Goal: Check status: Check status

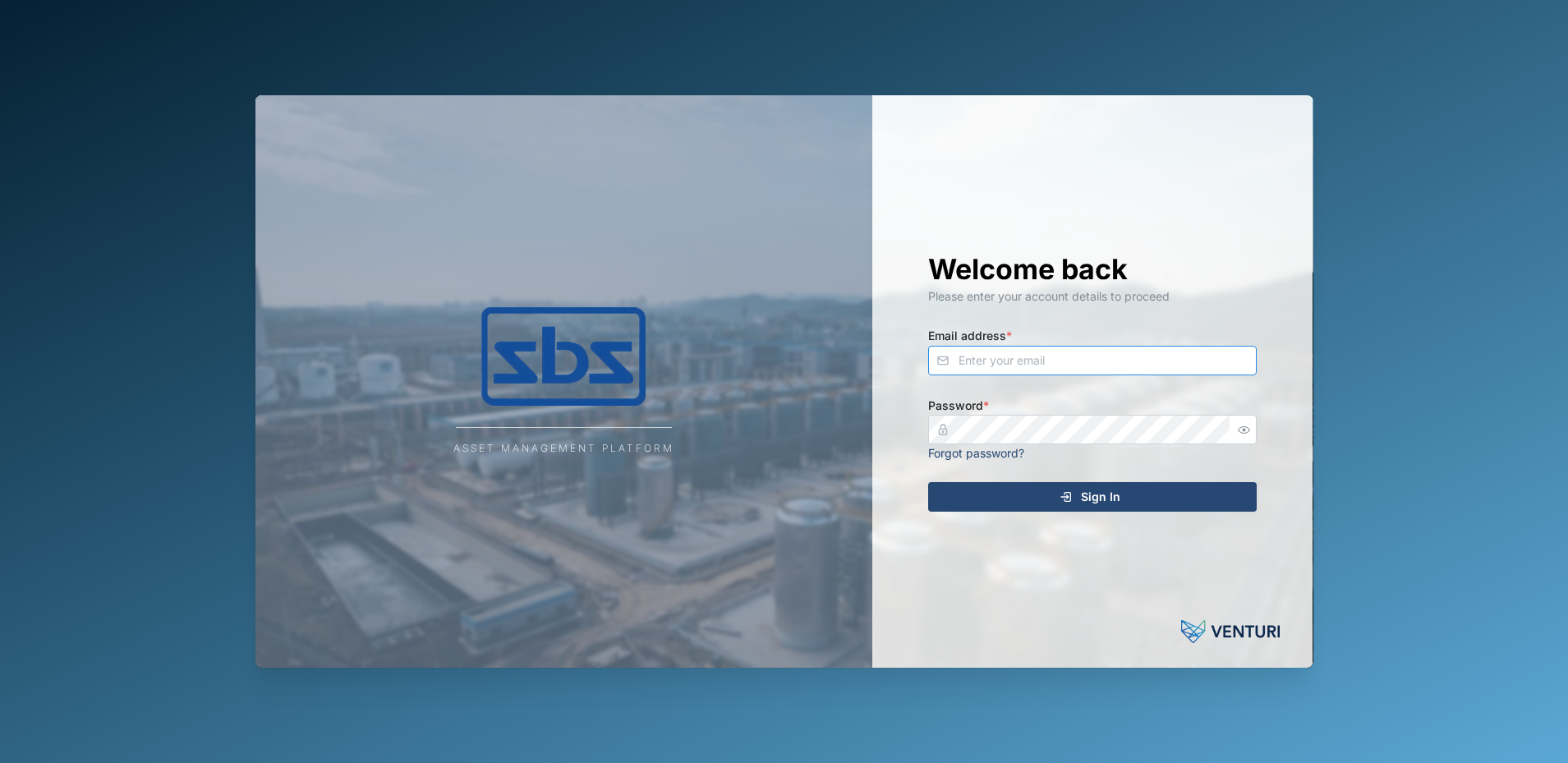
type input "[PERSON_NAME][EMAIL_ADDRESS][DOMAIN_NAME]"
click at [1086, 494] on span "Sign In" at bounding box center [1101, 496] width 39 height 28
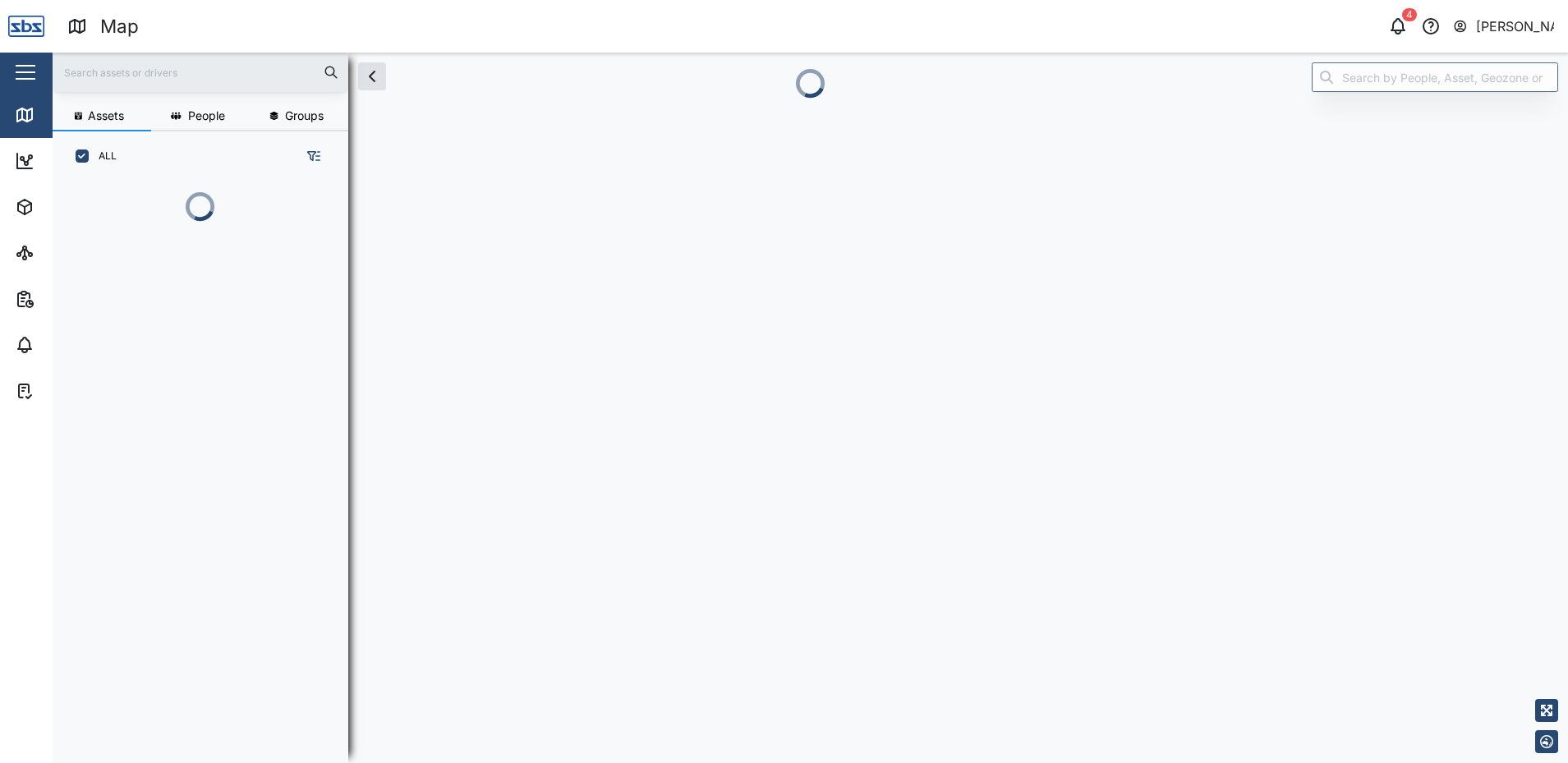
scroll to position [561, 257]
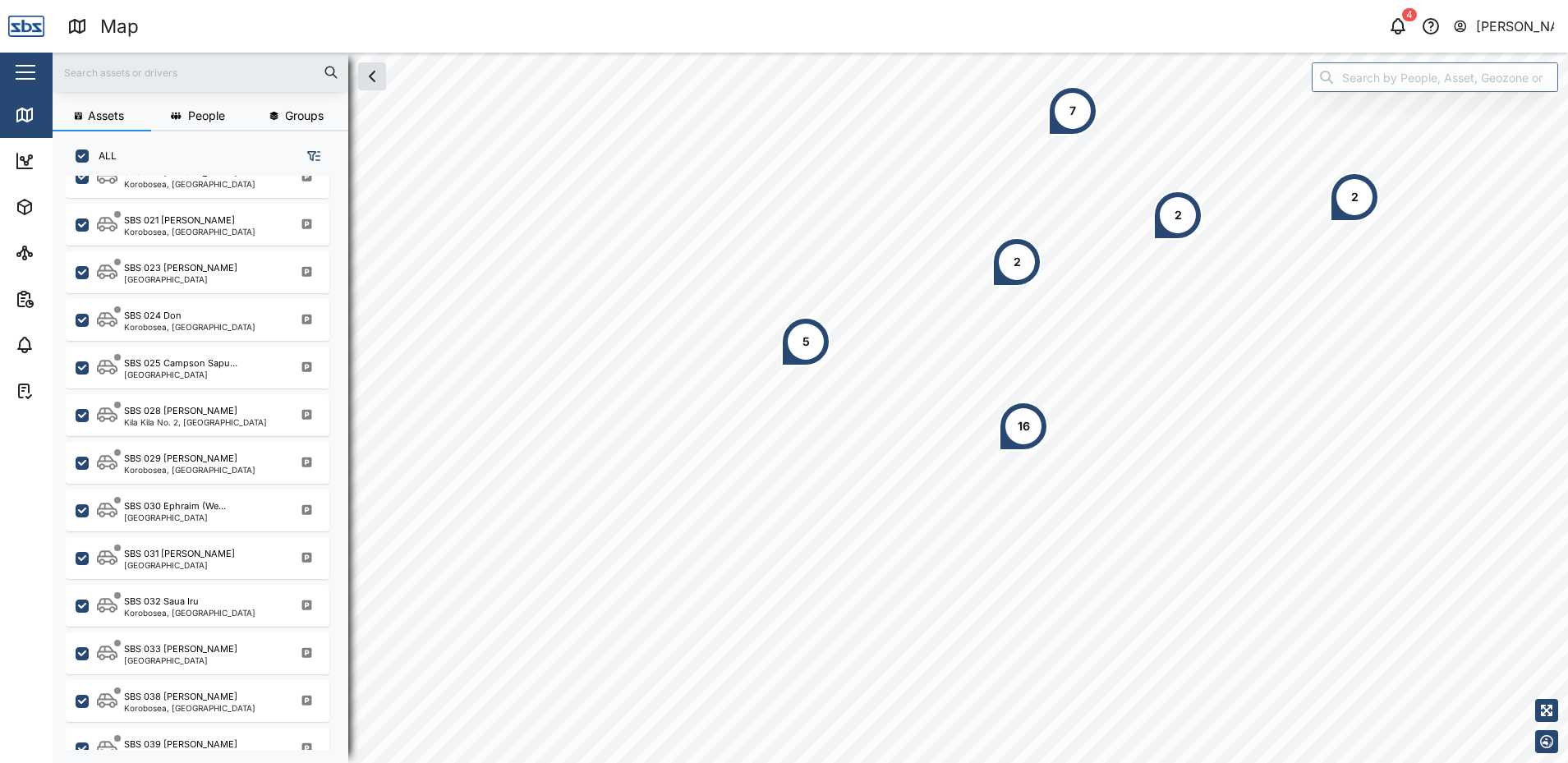
scroll to position [1616, 0]
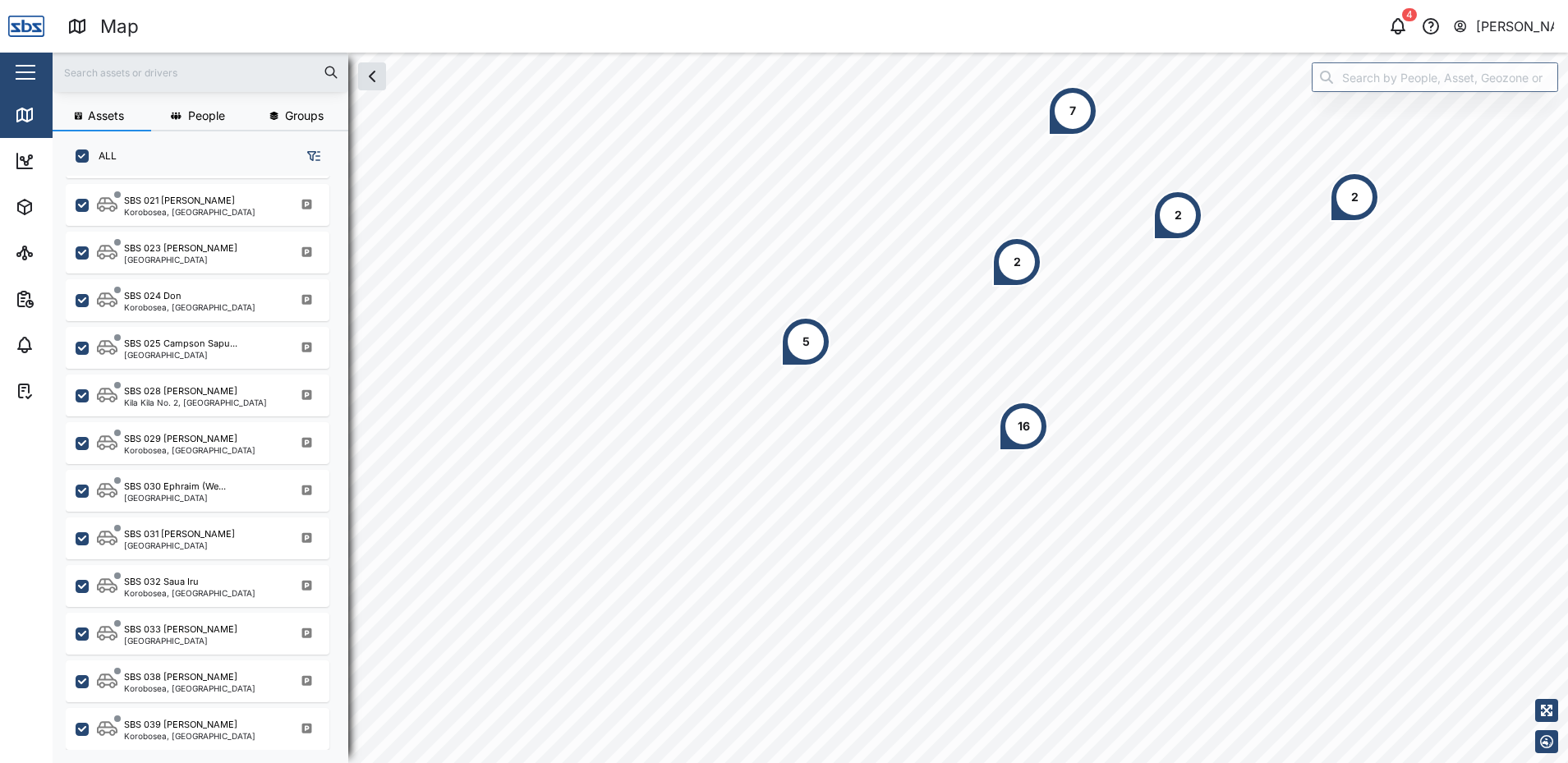
click at [194, 549] on div "SBS 031 [PERSON_NAME][GEOGRAPHIC_DATA]" at bounding box center [208, 538] width 222 height 22
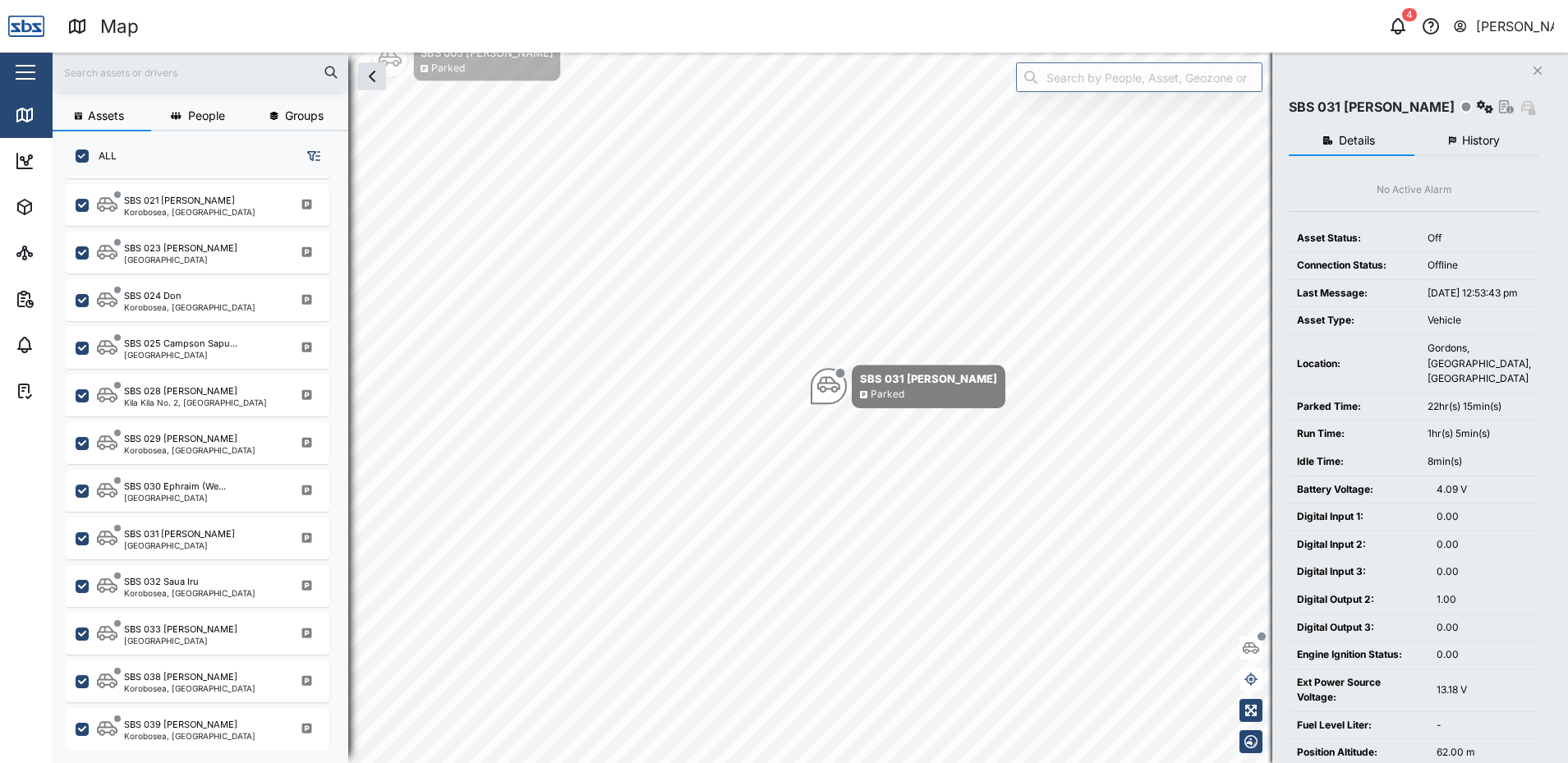
click at [1464, 138] on span "History" at bounding box center [1480, 140] width 38 height 12
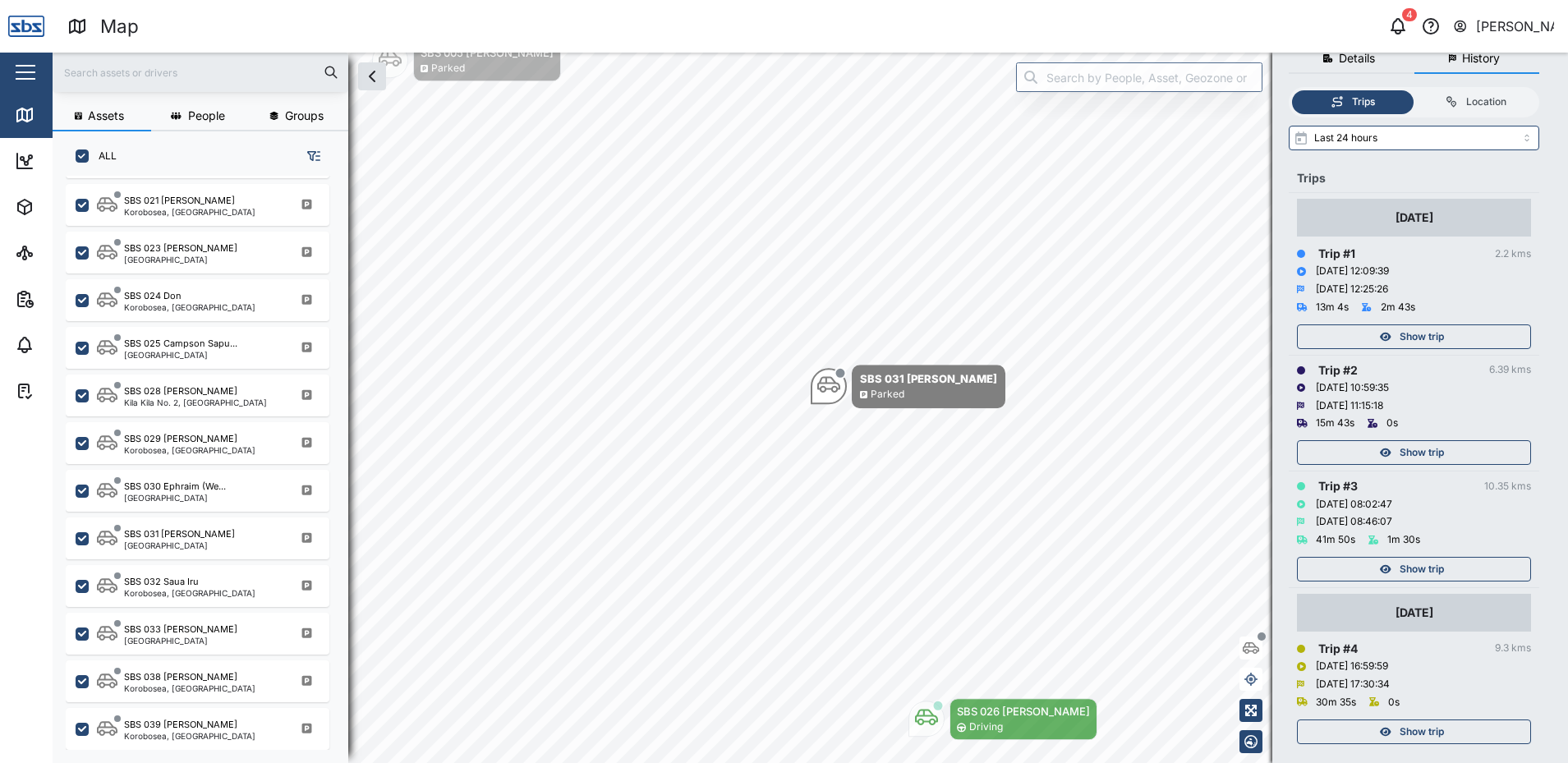
scroll to position [102, 0]
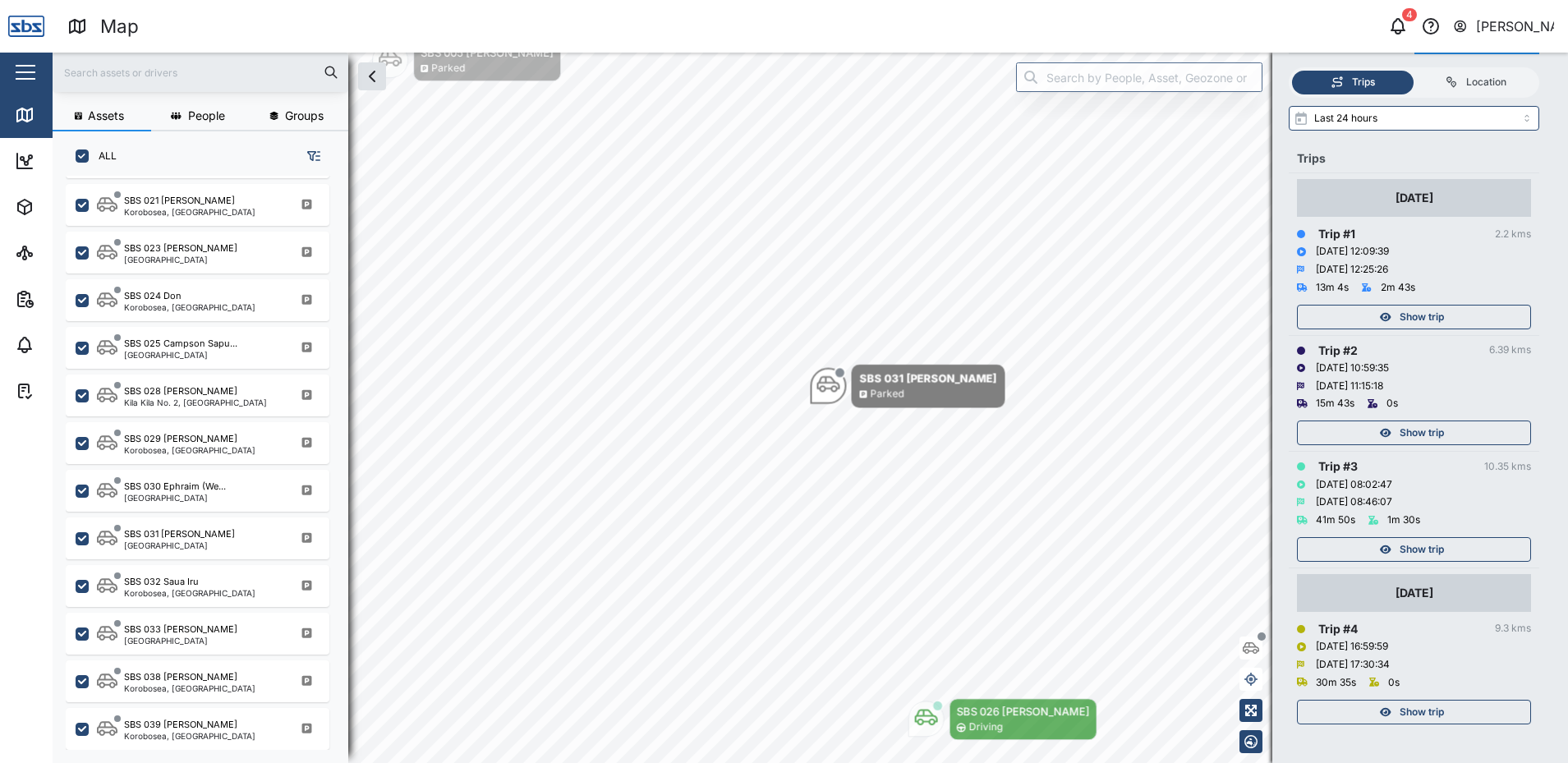
click at [1444, 714] on span "Show trip" at bounding box center [1422, 712] width 45 height 23
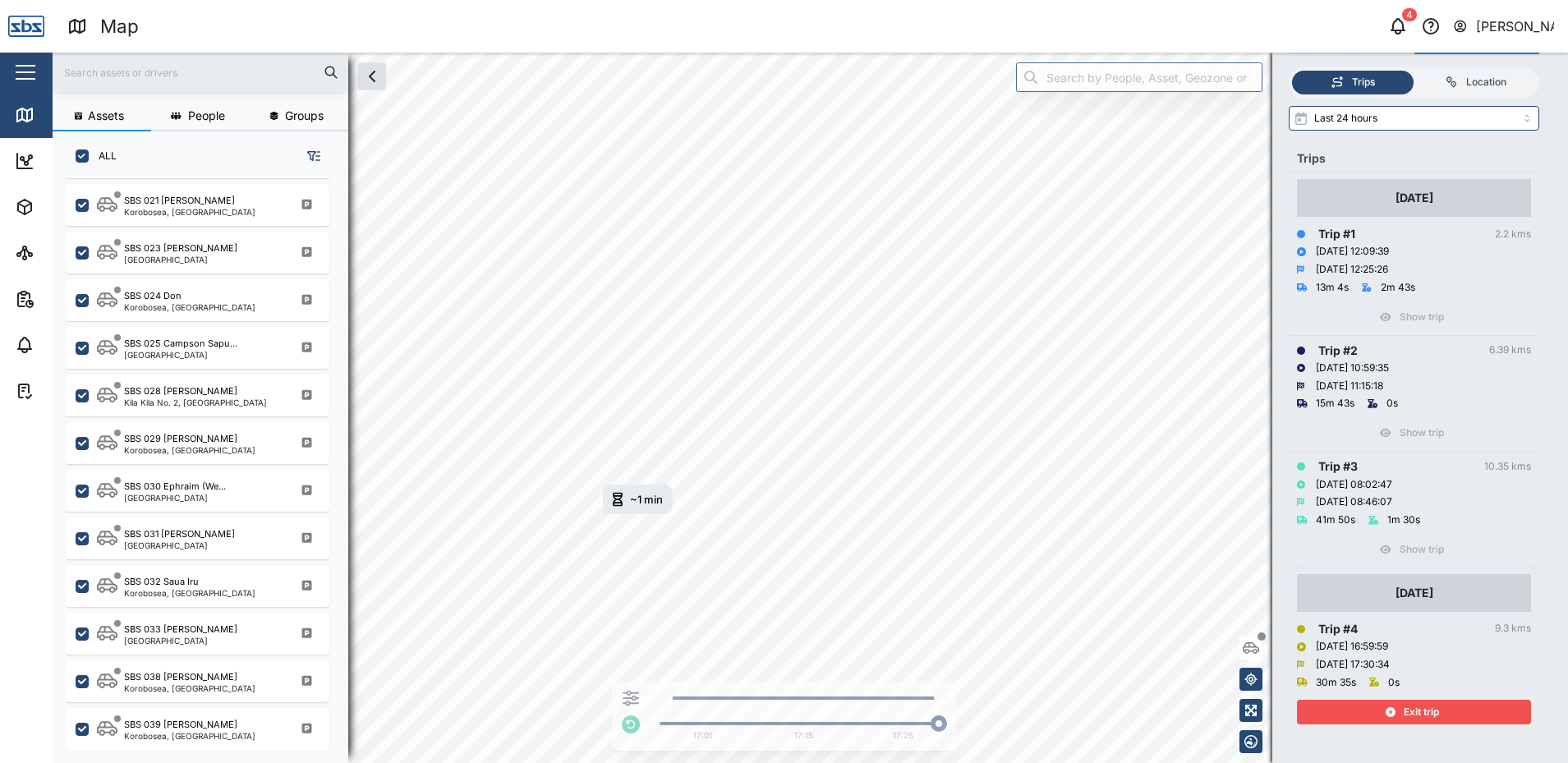
click at [1439, 715] on span "Exit trip" at bounding box center [1422, 712] width 36 height 23
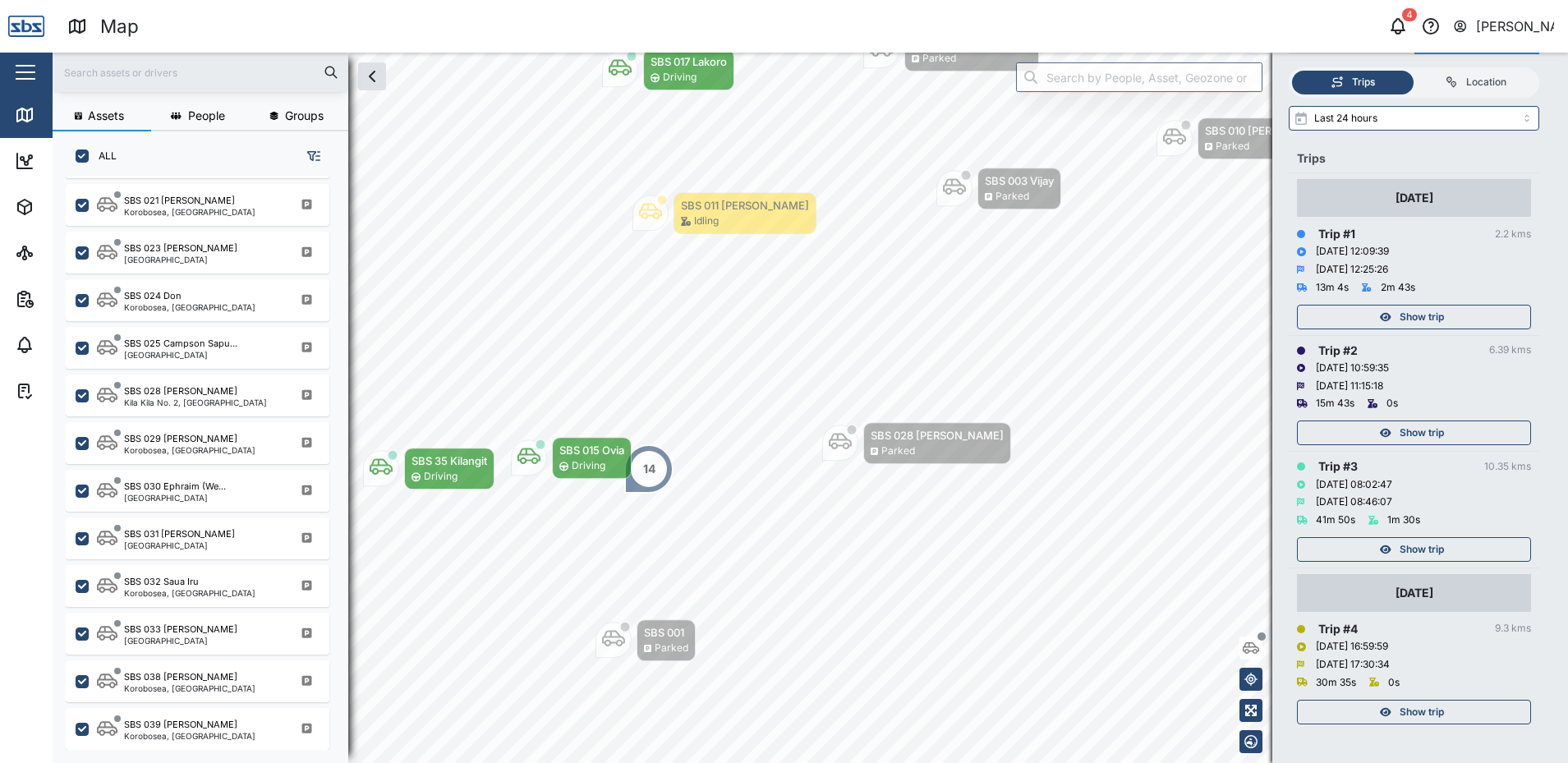
click at [1427, 437] on span "Show trip" at bounding box center [1422, 433] width 45 height 23
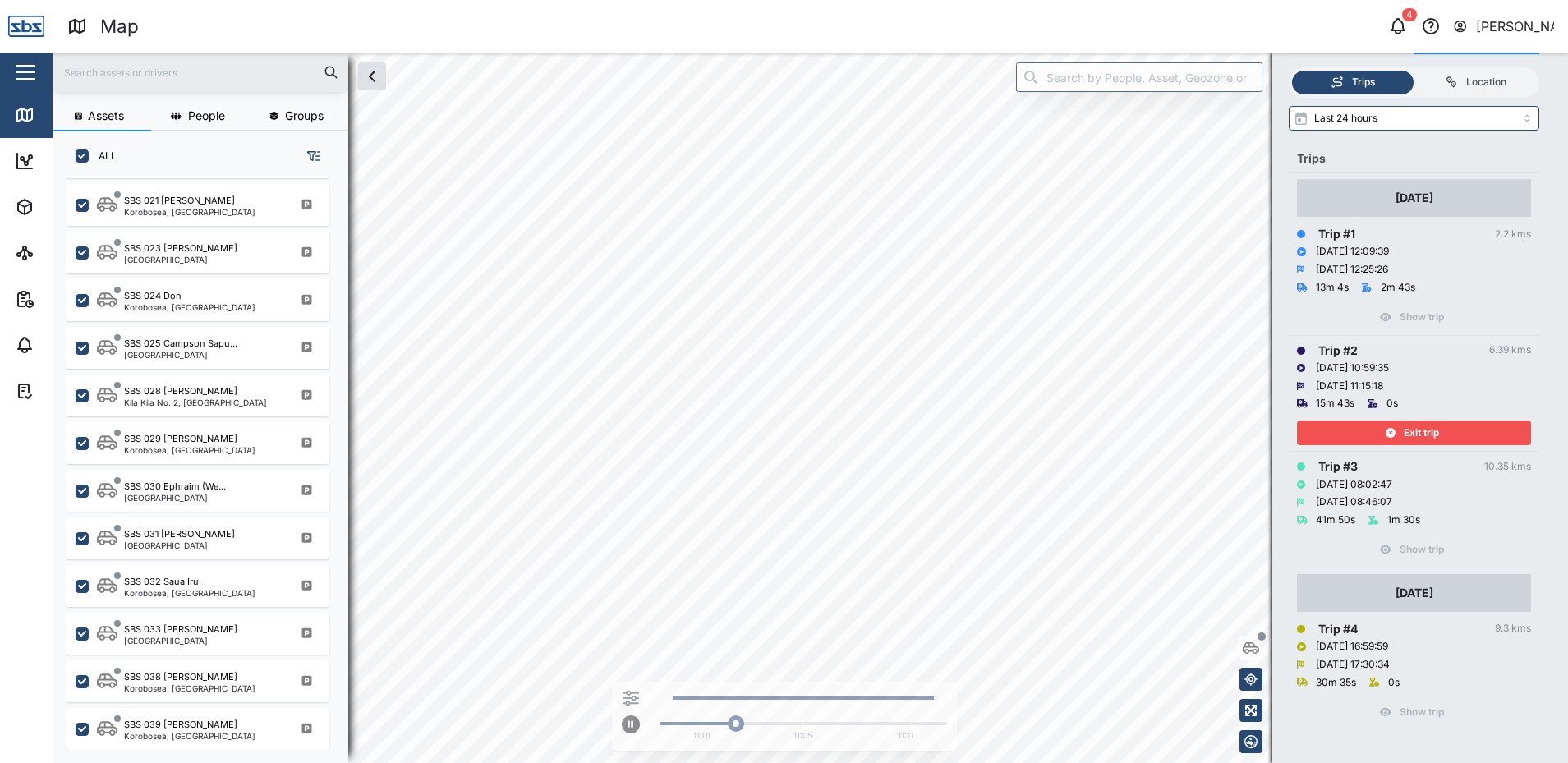
click at [1389, 425] on div "Exit trip" at bounding box center [1412, 433] width 213 height 23
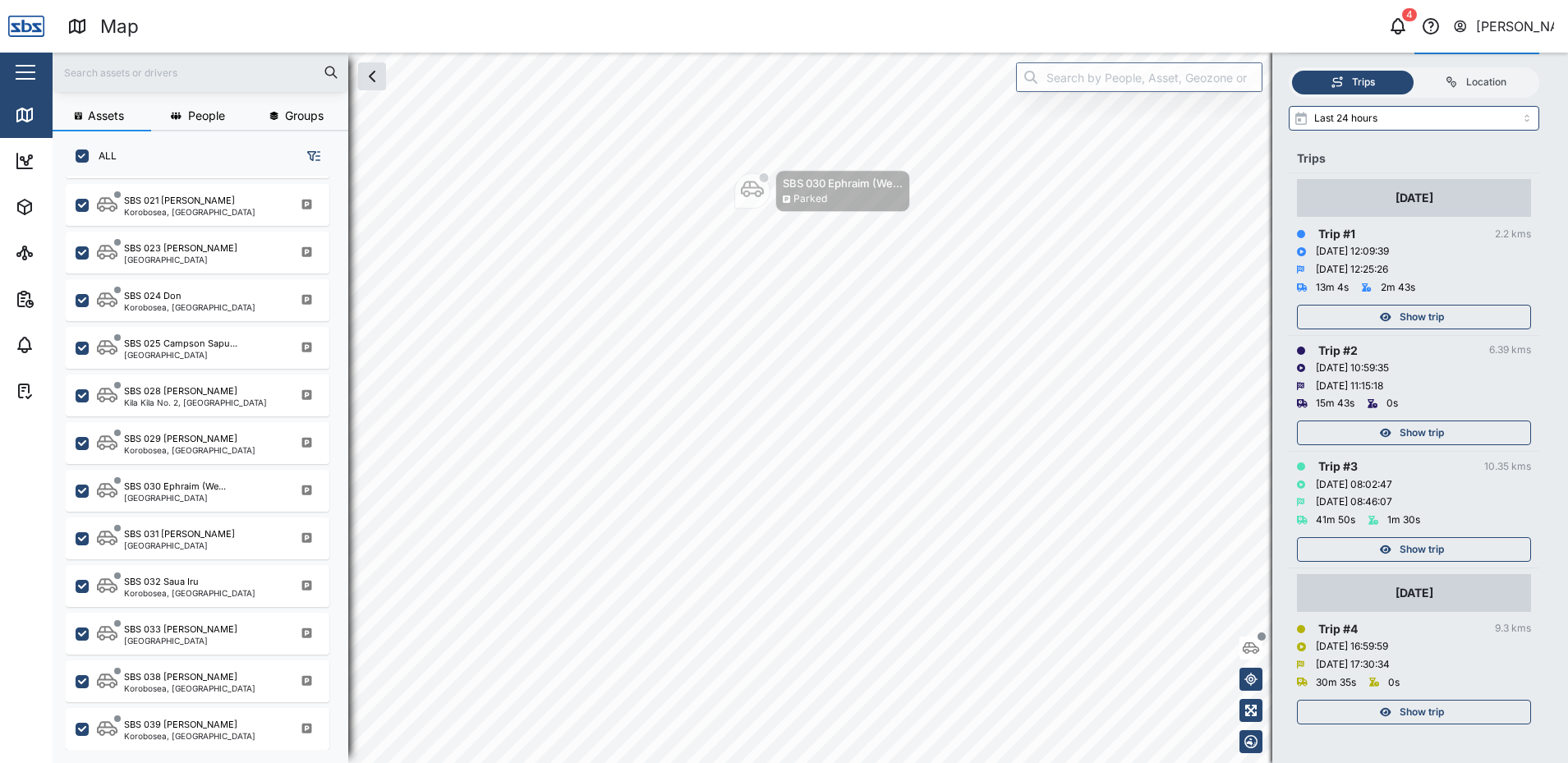
click at [1405, 313] on span "Show trip" at bounding box center [1422, 317] width 45 height 23
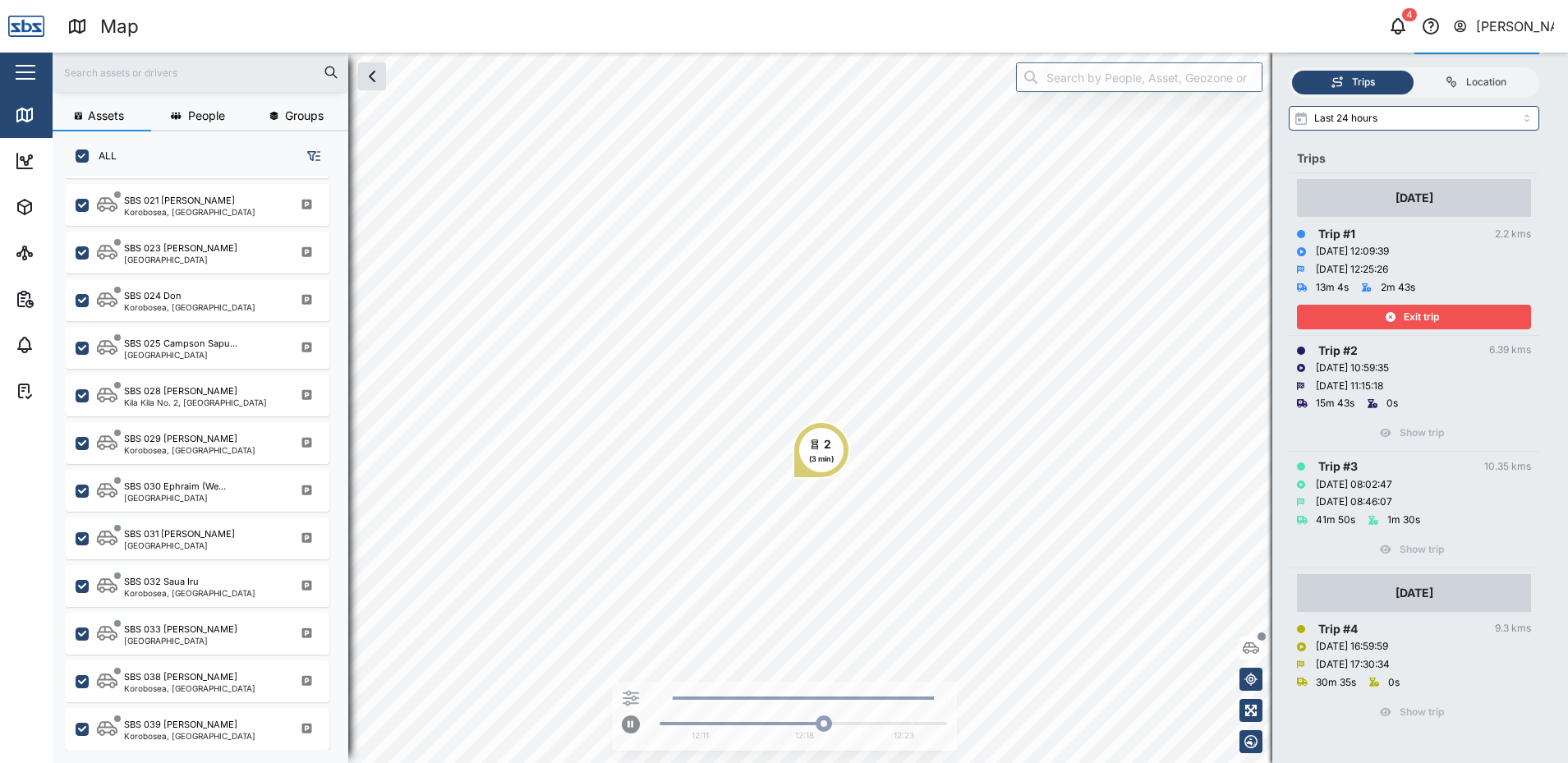
click at [1405, 317] on span "Exit trip" at bounding box center [1422, 317] width 36 height 23
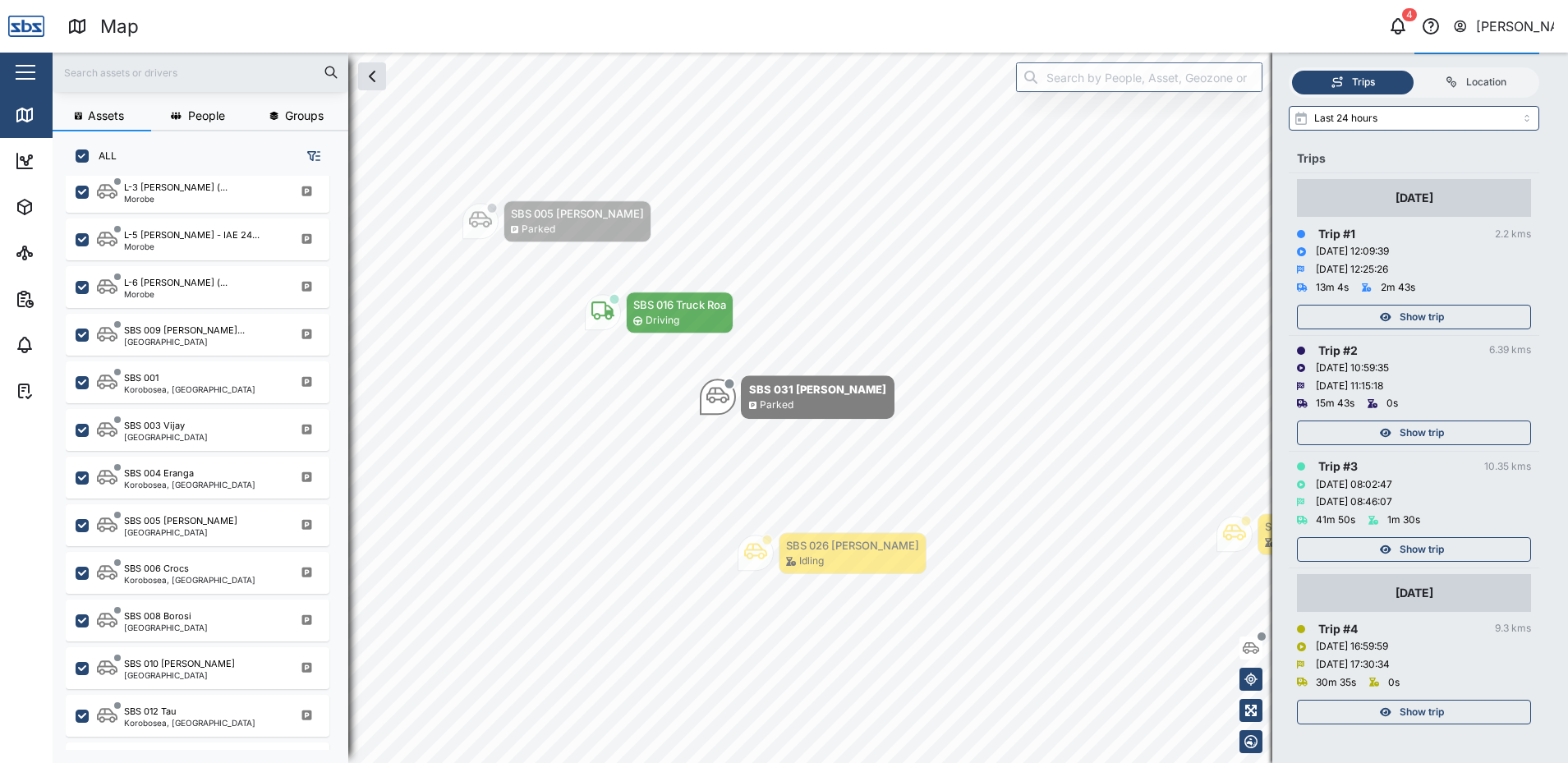
scroll to position [959, 0]
click at [195, 442] on div "SBS 003 Vijay [GEOGRAPHIC_DATA]" at bounding box center [208, 433] width 222 height 22
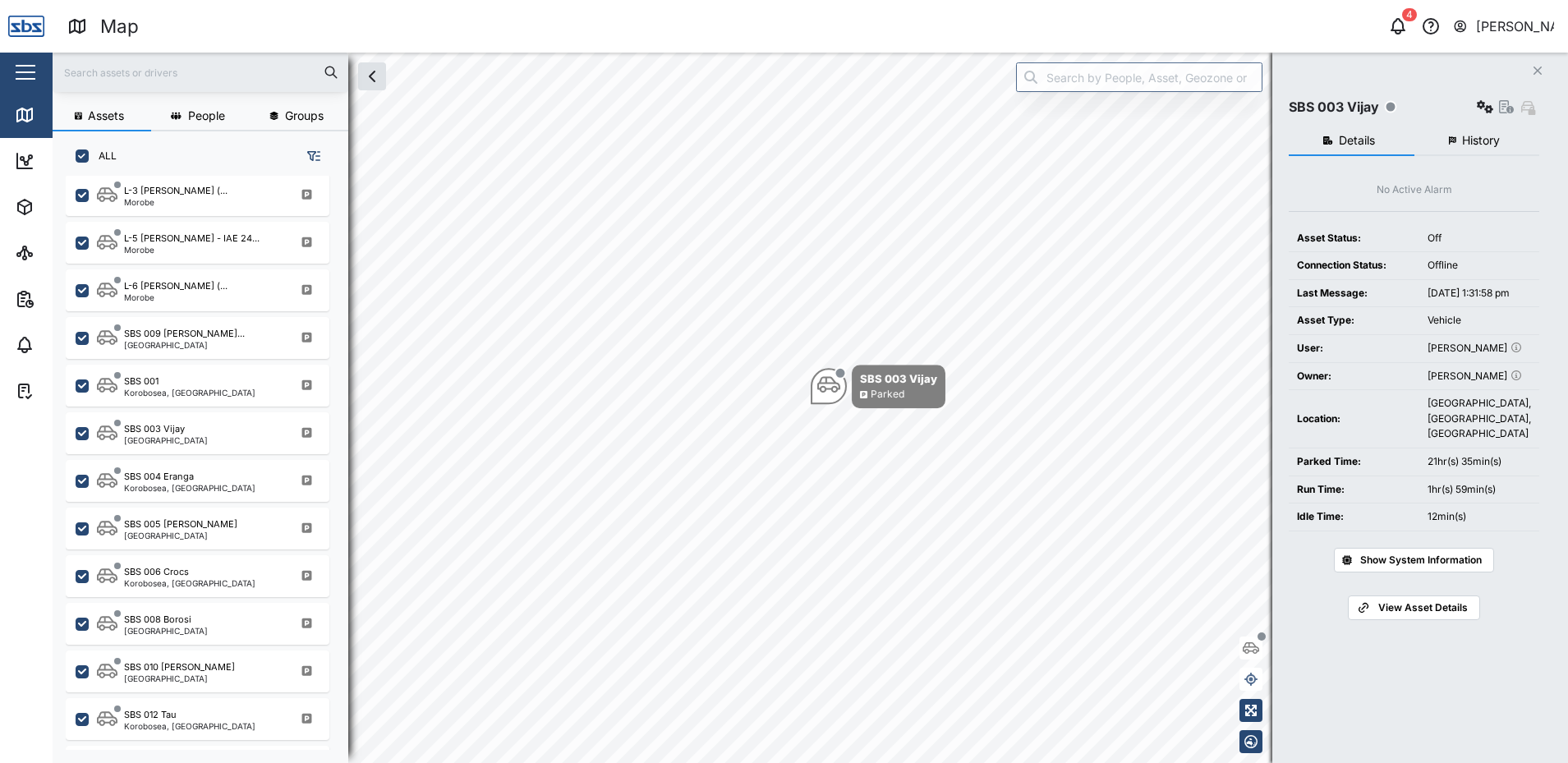
click at [1534, 67] on icon "Close" at bounding box center [1538, 70] width 10 height 13
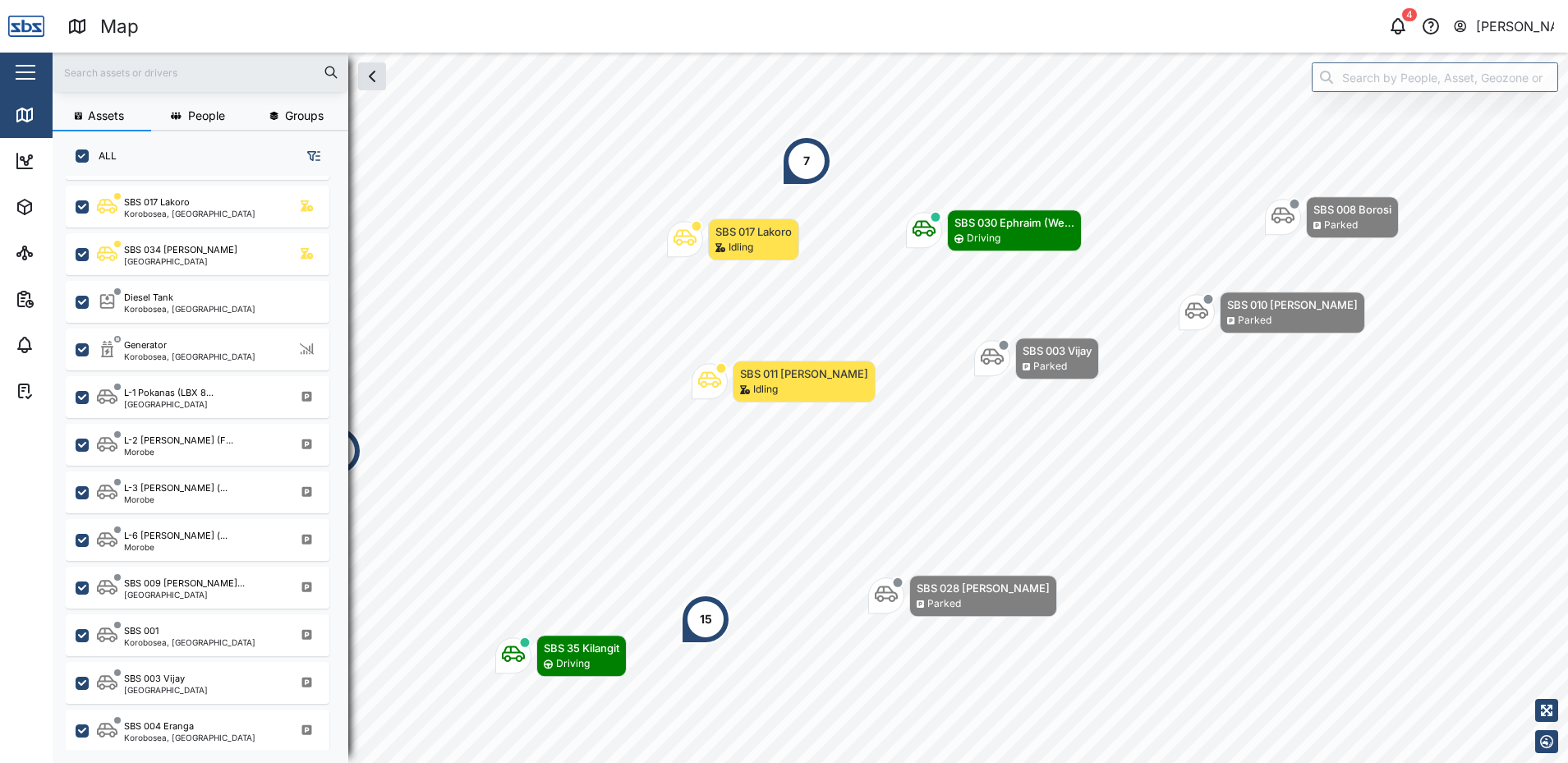
scroll to position [739, 0]
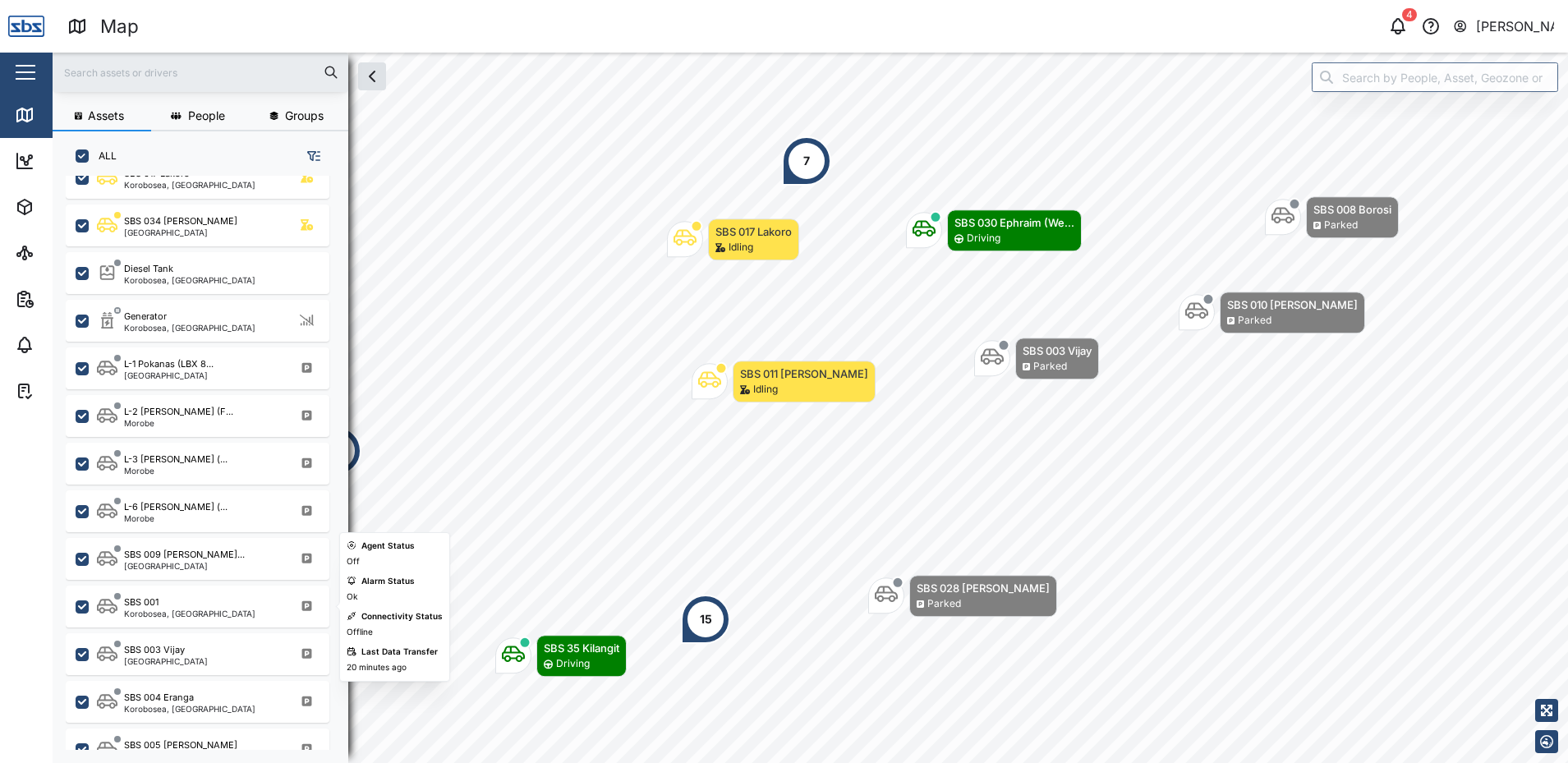
click at [174, 610] on div "Korobosea, [GEOGRAPHIC_DATA]" at bounding box center [189, 613] width 131 height 8
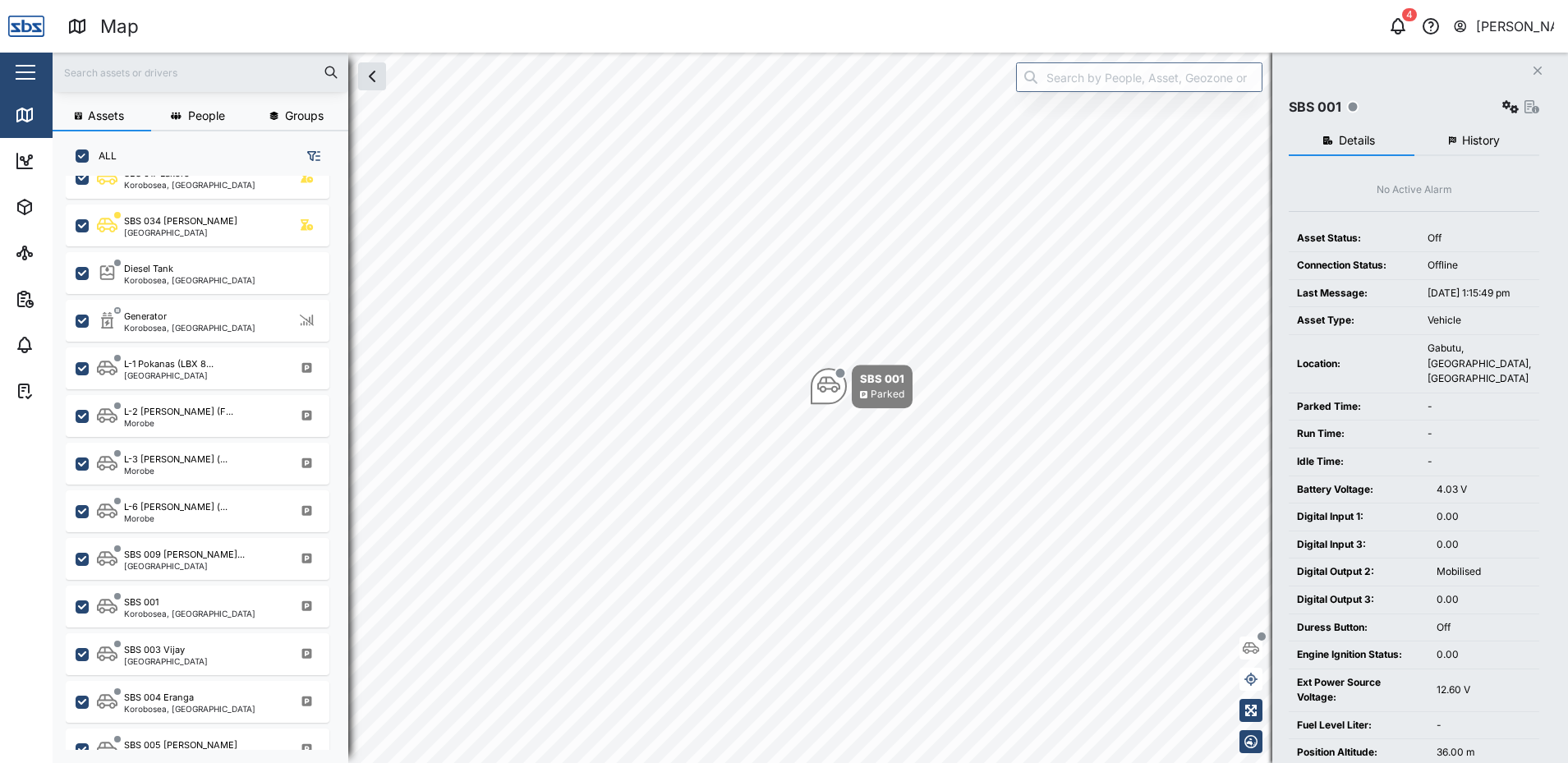
click at [1529, 67] on button "Close" at bounding box center [1538, 70] width 23 height 23
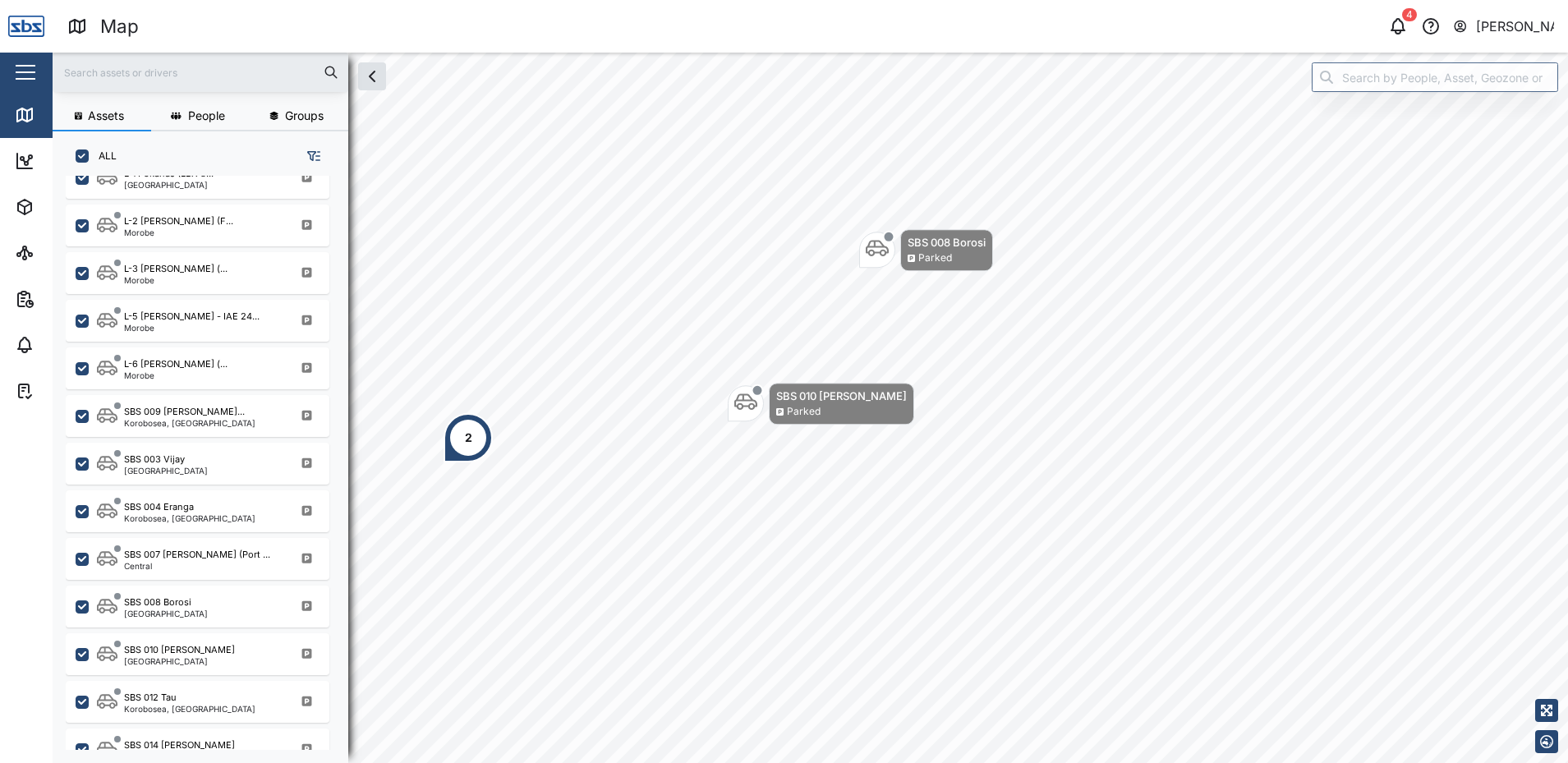
click at [463, 430] on div "2" at bounding box center [468, 437] width 49 height 49
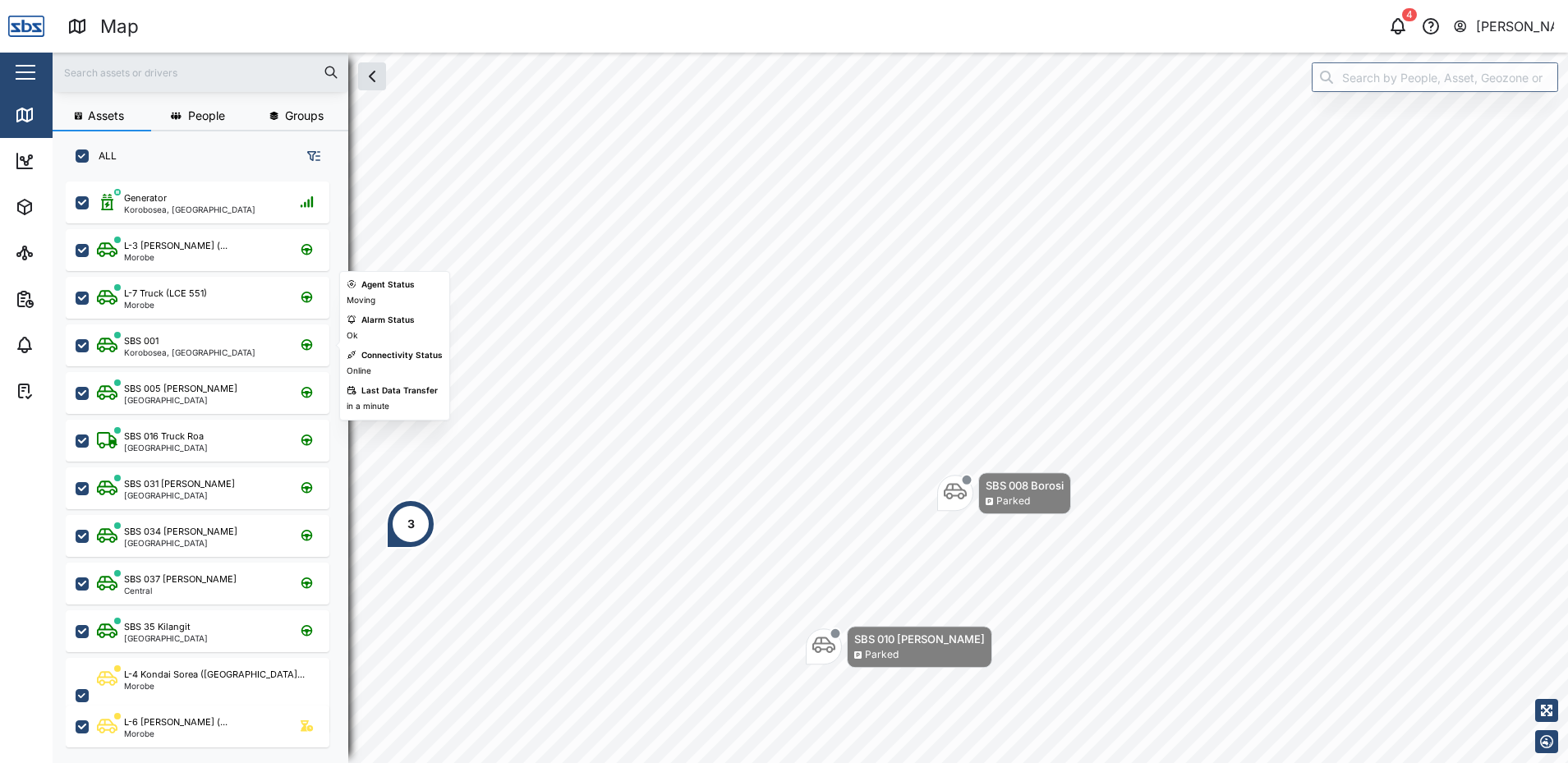
click at [179, 356] on div "Korobosea, [GEOGRAPHIC_DATA]" at bounding box center [189, 352] width 131 height 8
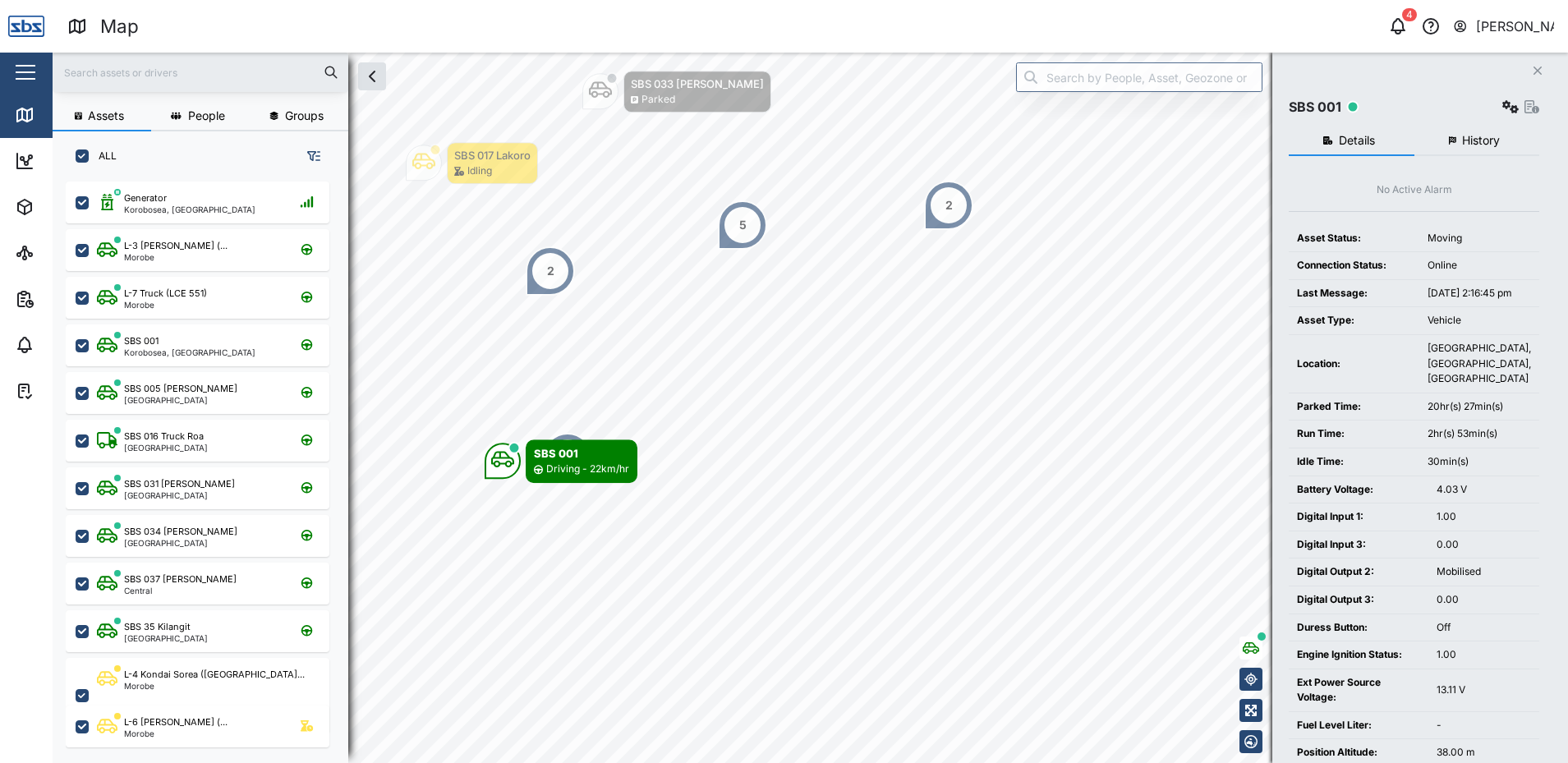
click at [1471, 146] on span "History" at bounding box center [1480, 140] width 38 height 12
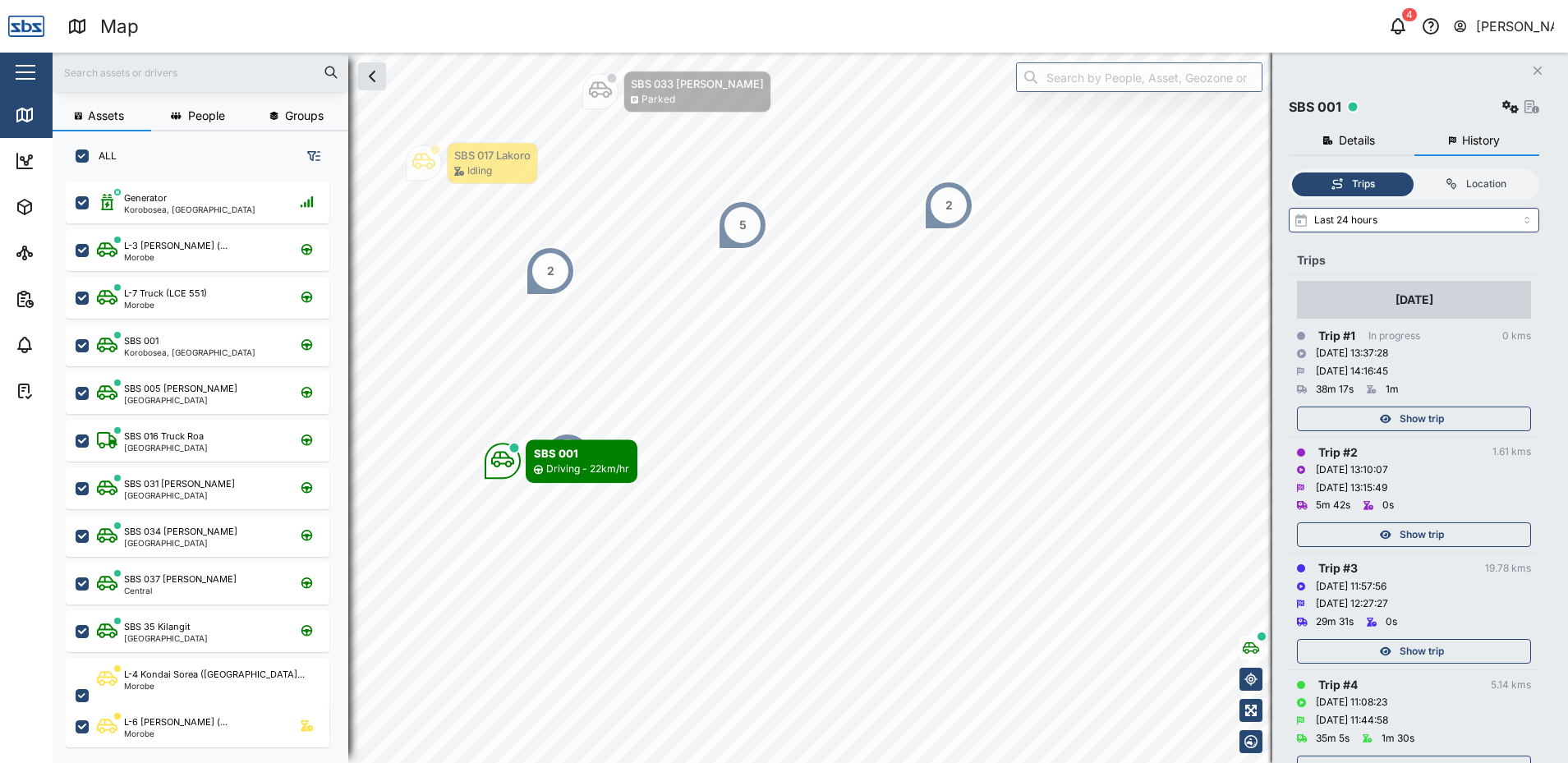
click at [1472, 423] on div "Show trip" at bounding box center [1412, 419] width 213 height 23
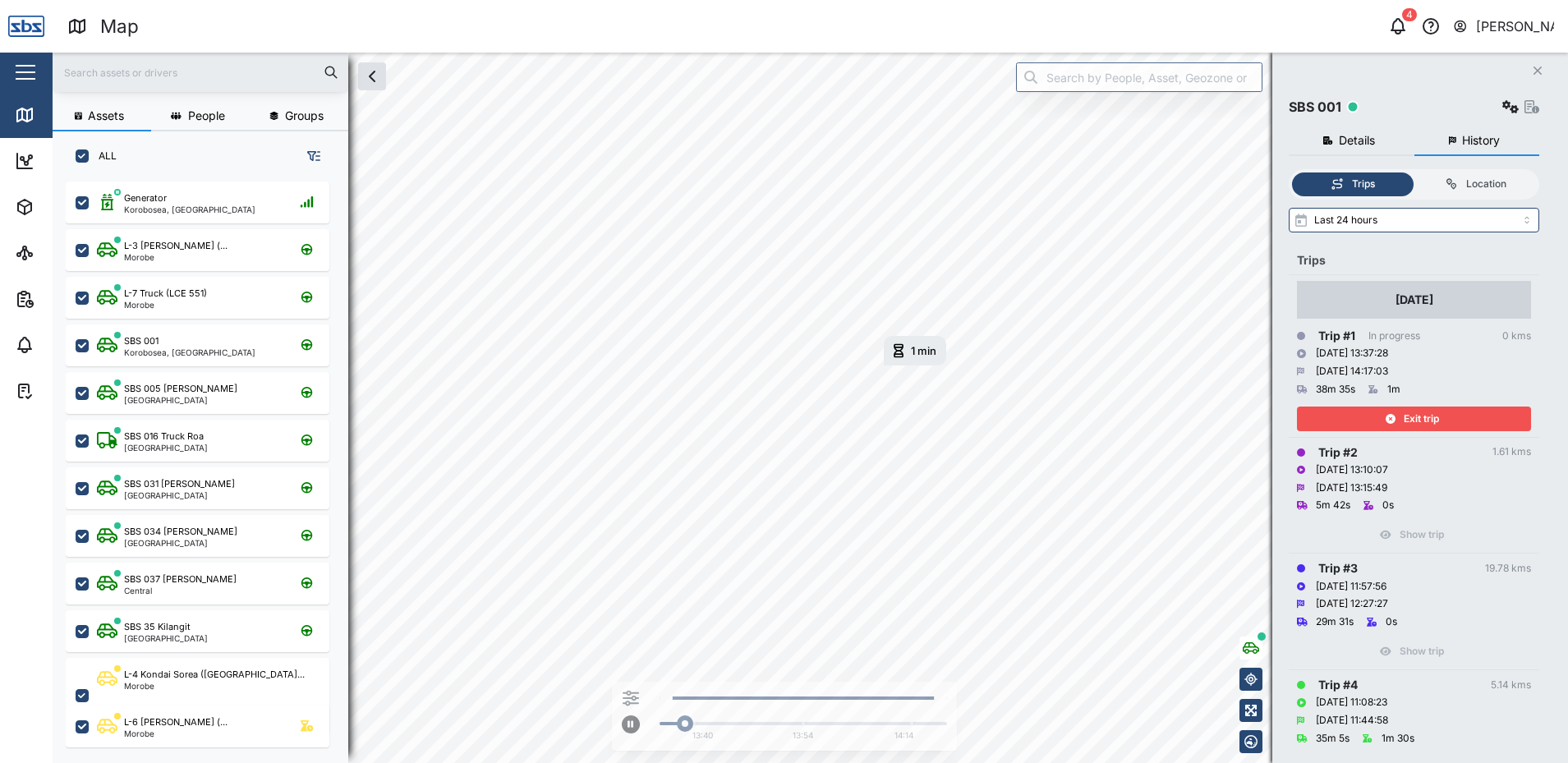
click at [1472, 423] on div "Exit trip" at bounding box center [1412, 419] width 213 height 23
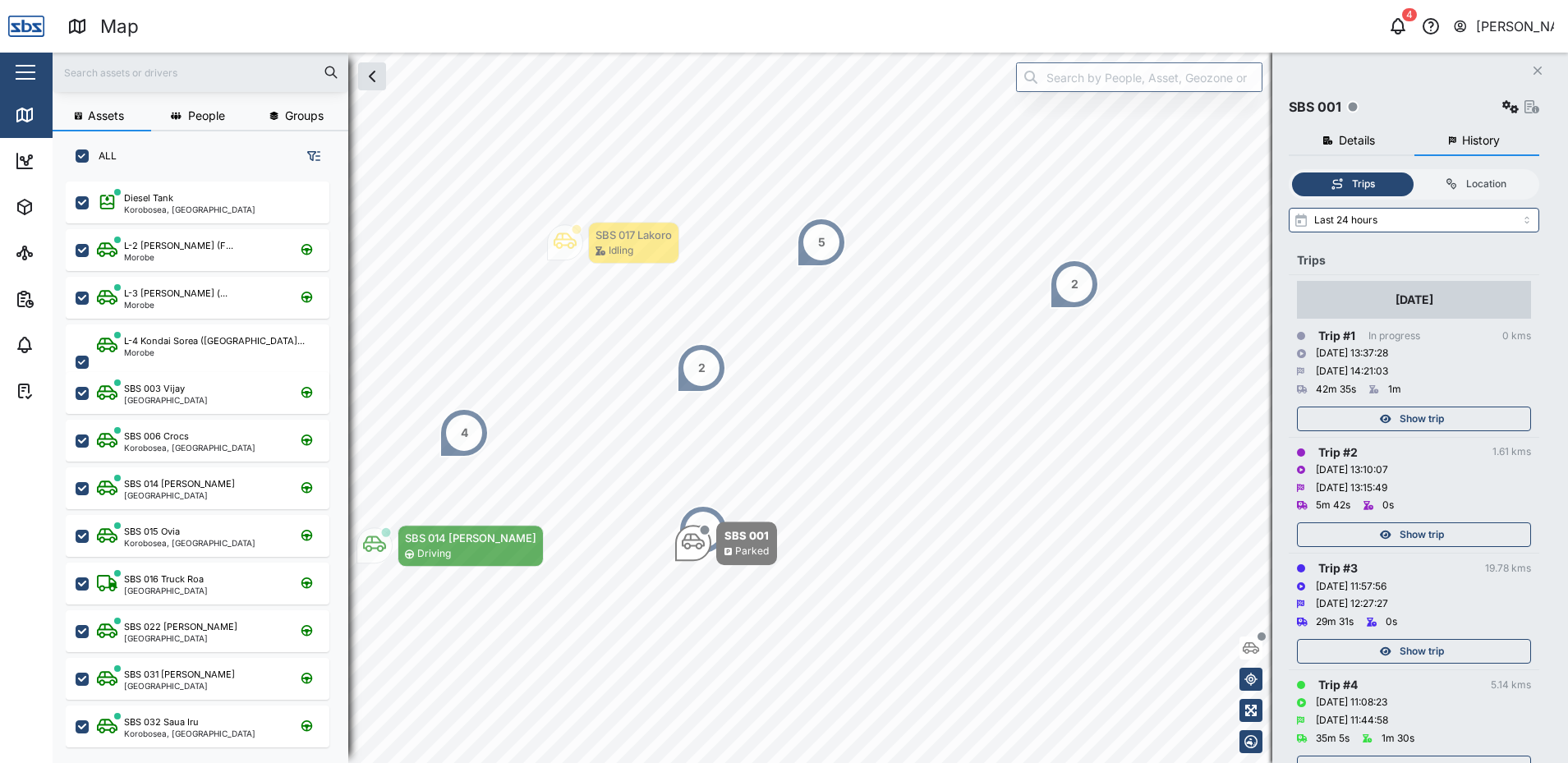
click at [1540, 65] on icon "Close" at bounding box center [1538, 70] width 10 height 13
